Goal: Information Seeking & Learning: Learn about a topic

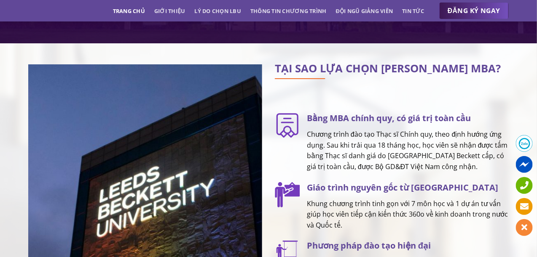
scroll to position [1053, 0]
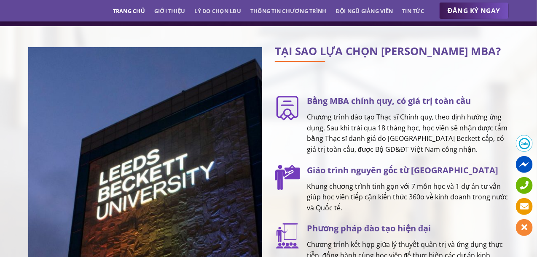
click at [321, 211] on p "Khung chương trình tinh gọn với 7 môn học và 1 dự án tư vấn giúp học viên tiếp …" at bounding box center [408, 198] width 202 height 32
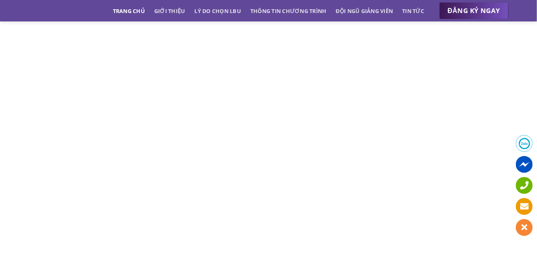
scroll to position [3580, 0]
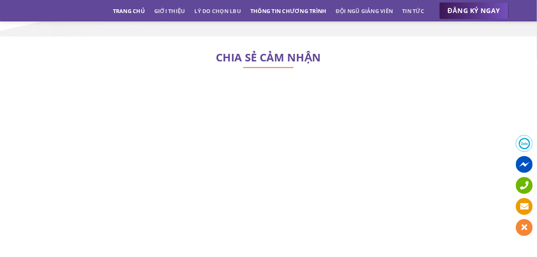
click at [300, 8] on link "Thông tin chương trình" at bounding box center [288, 10] width 76 height 15
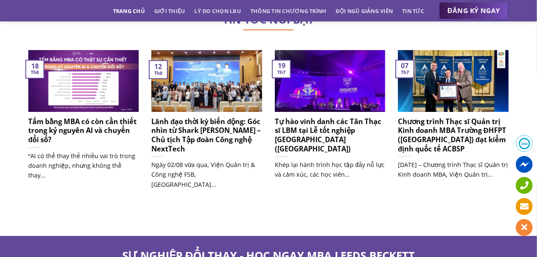
scroll to position [5281, 0]
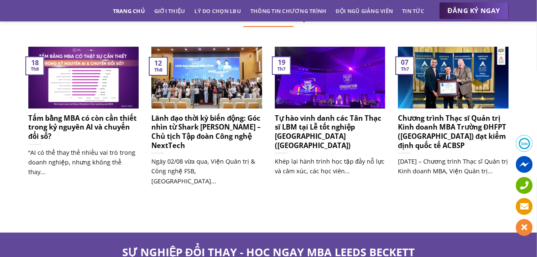
click at [129, 10] on link "Trang chủ" at bounding box center [129, 10] width 32 height 15
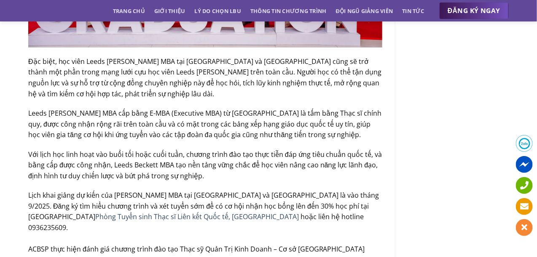
scroll to position [1264, 0]
